Goal: Navigation & Orientation: Find specific page/section

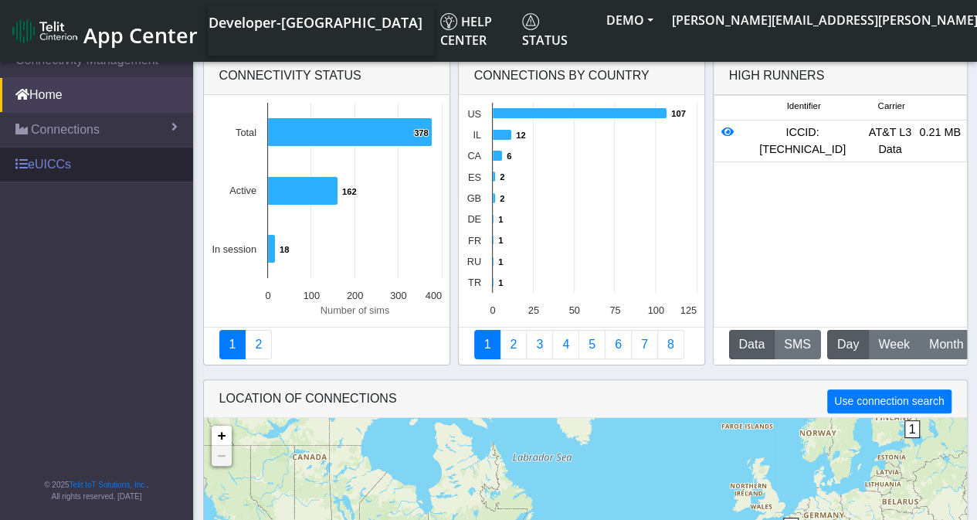
click at [57, 169] on link "eUICCs" at bounding box center [96, 165] width 193 height 34
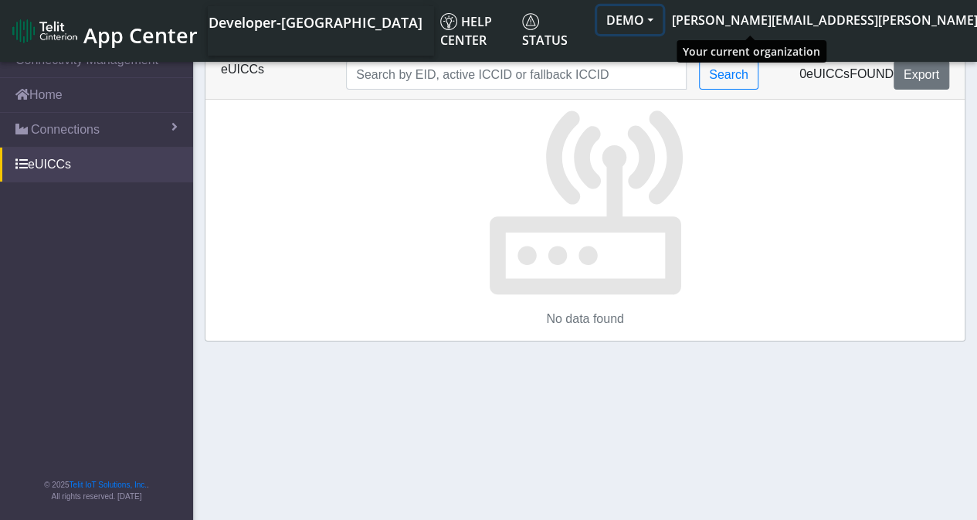
click at [663, 24] on button "DEMO" at bounding box center [630, 20] width 66 height 28
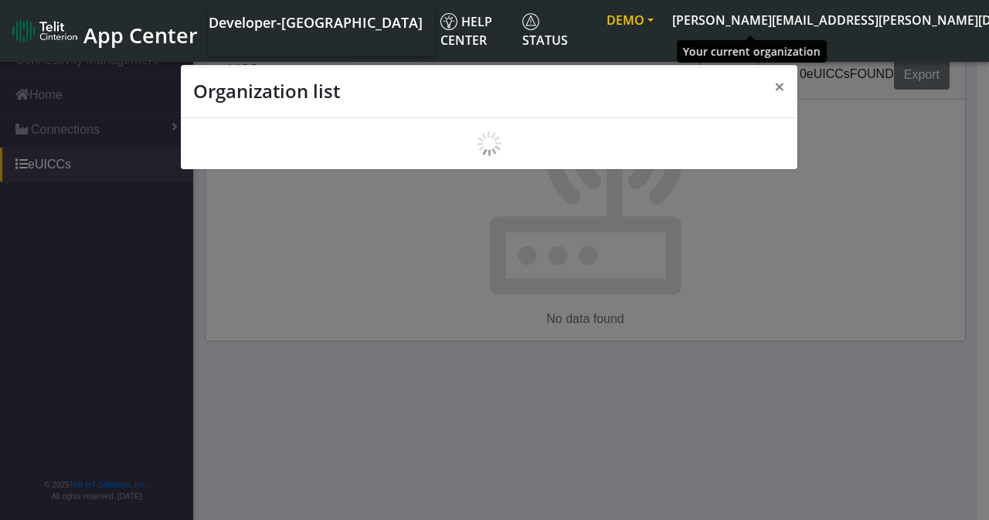
scroll to position [5, 0]
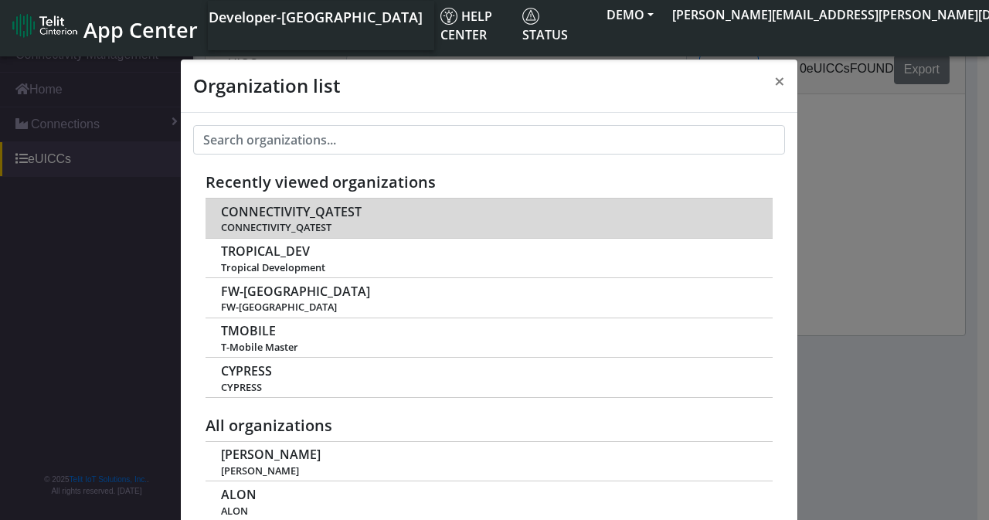
click at [320, 211] on span "CONNECTIVITY_QATEST" at bounding box center [291, 212] width 141 height 15
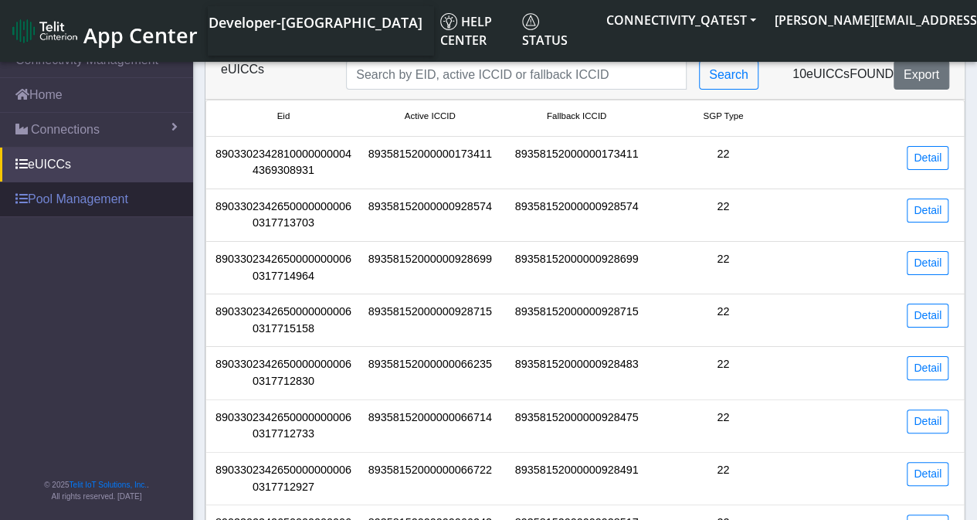
click at [103, 205] on link "Pool Management" at bounding box center [96, 199] width 193 height 34
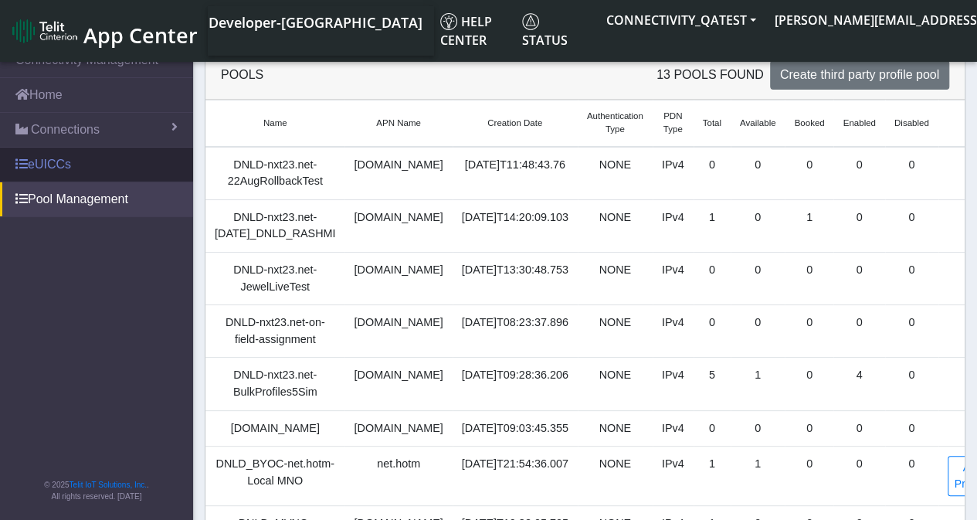
click at [65, 169] on link "eUICCs" at bounding box center [96, 165] width 193 height 34
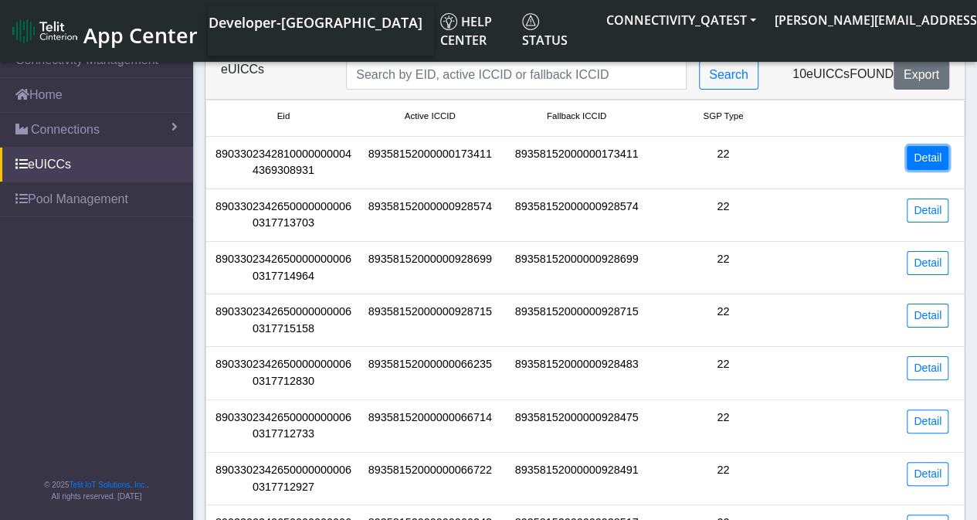
click at [932, 165] on link "Detail" at bounding box center [928, 158] width 42 height 24
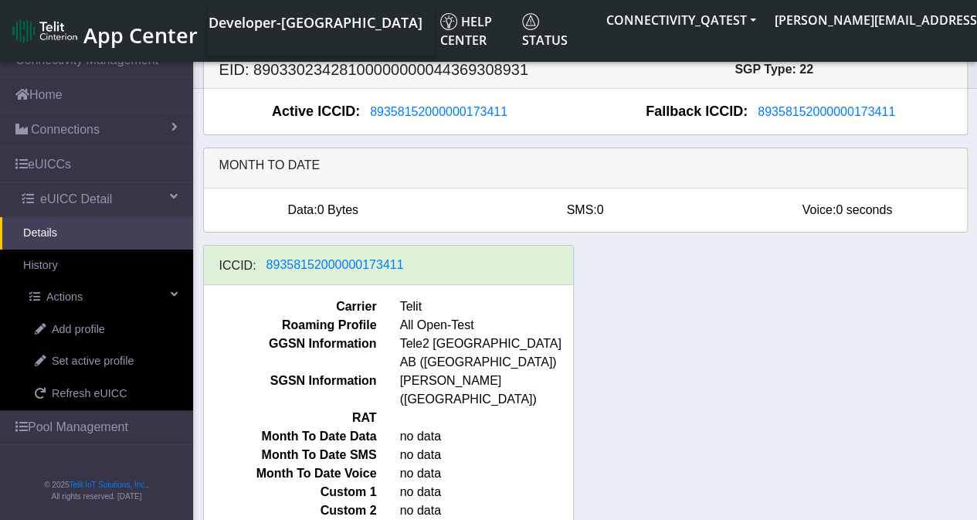
scroll to position [24, 0]
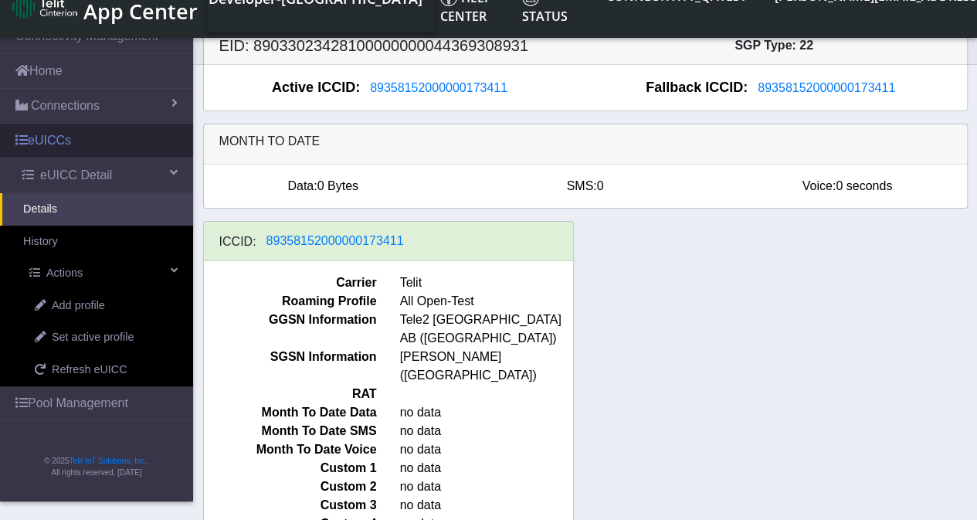
click at [39, 139] on link "eUICCs" at bounding box center [96, 141] width 193 height 34
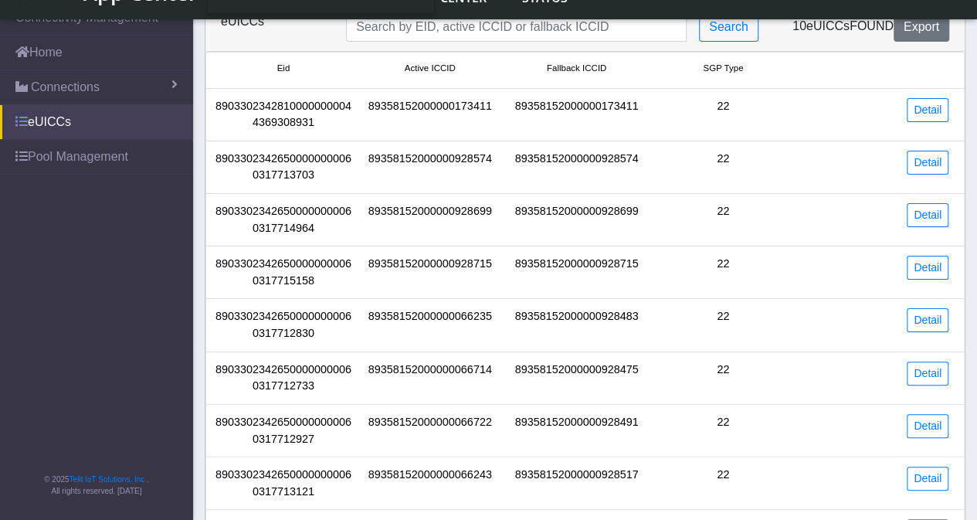
scroll to position [24, 0]
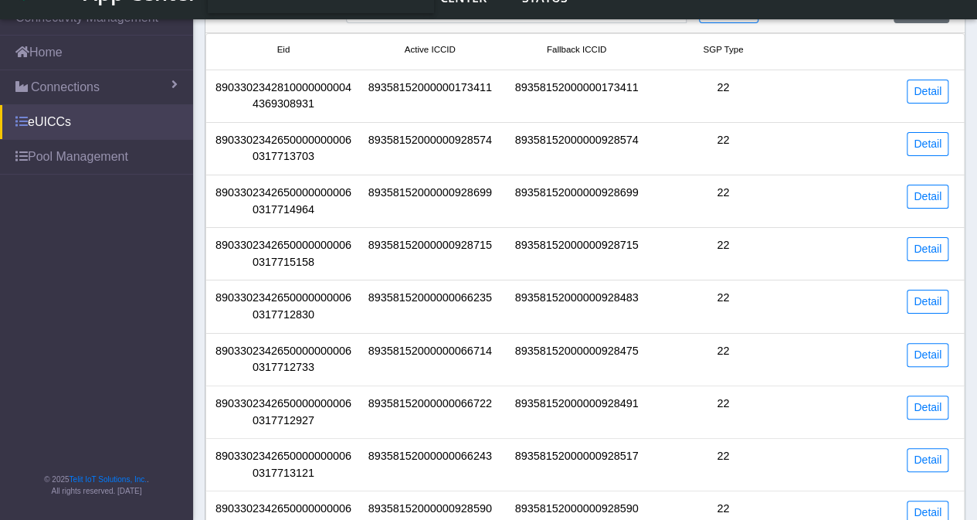
click at [49, 128] on link "eUICCs" at bounding box center [96, 122] width 193 height 34
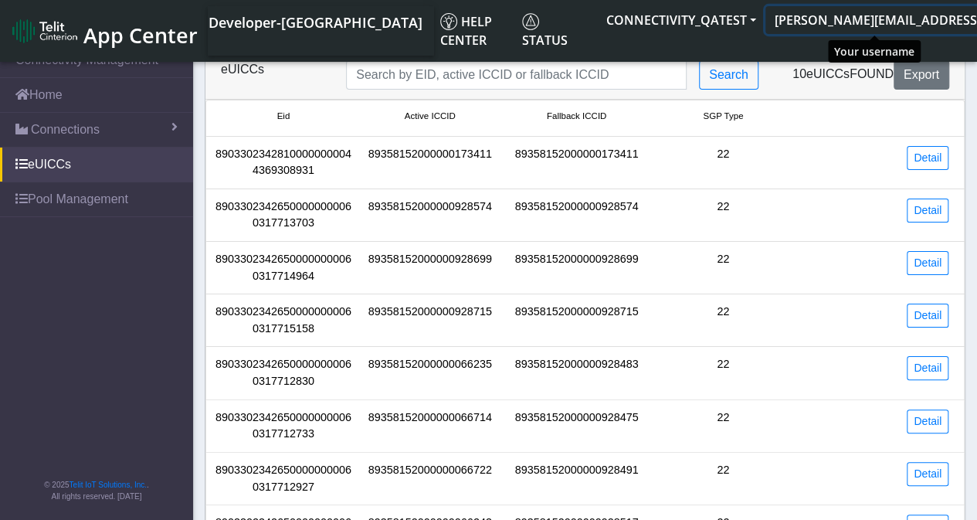
click at [944, 25] on button "[PERSON_NAME][EMAIL_ADDRESS][PERSON_NAME][DOMAIN_NAME]" at bounding box center [984, 20] width 437 height 28
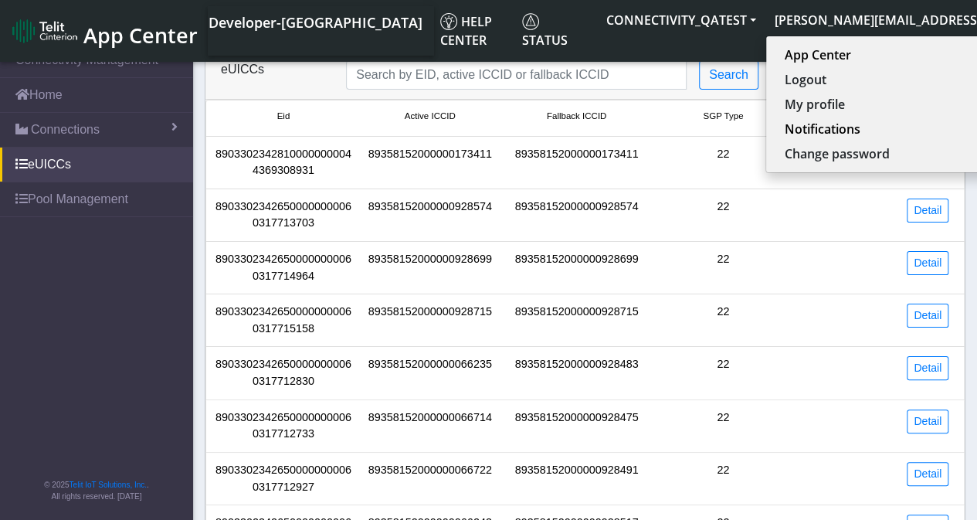
click at [131, 33] on span "App Center" at bounding box center [140, 35] width 114 height 29
